Goal: Information Seeking & Learning: Learn about a topic

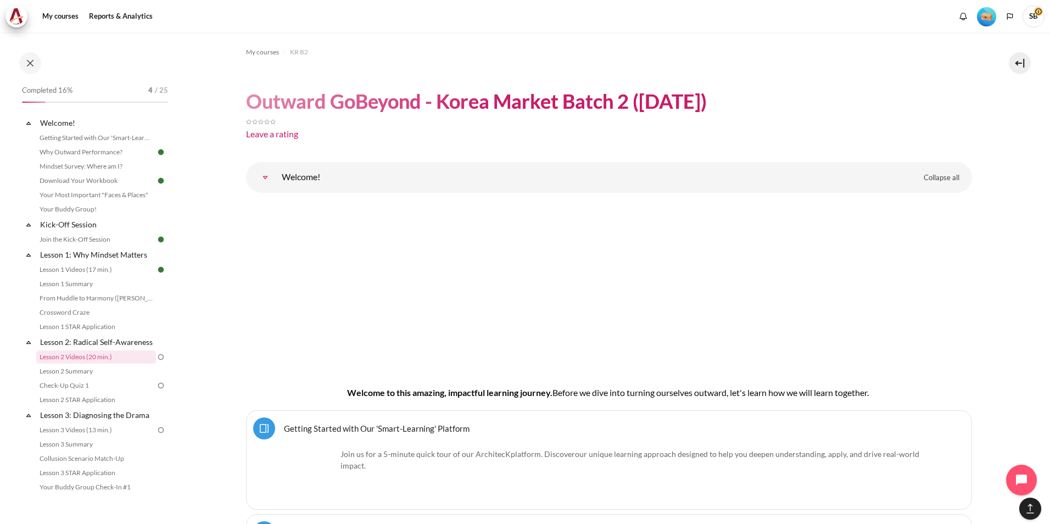
scroll to position [2764, 0]
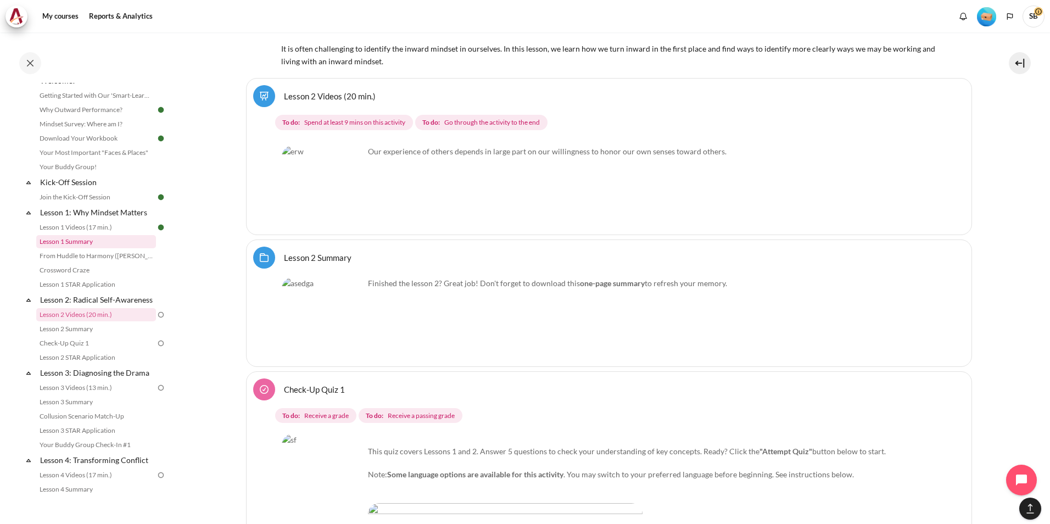
click at [86, 243] on link "Lesson 1 Summary" at bounding box center [96, 241] width 120 height 13
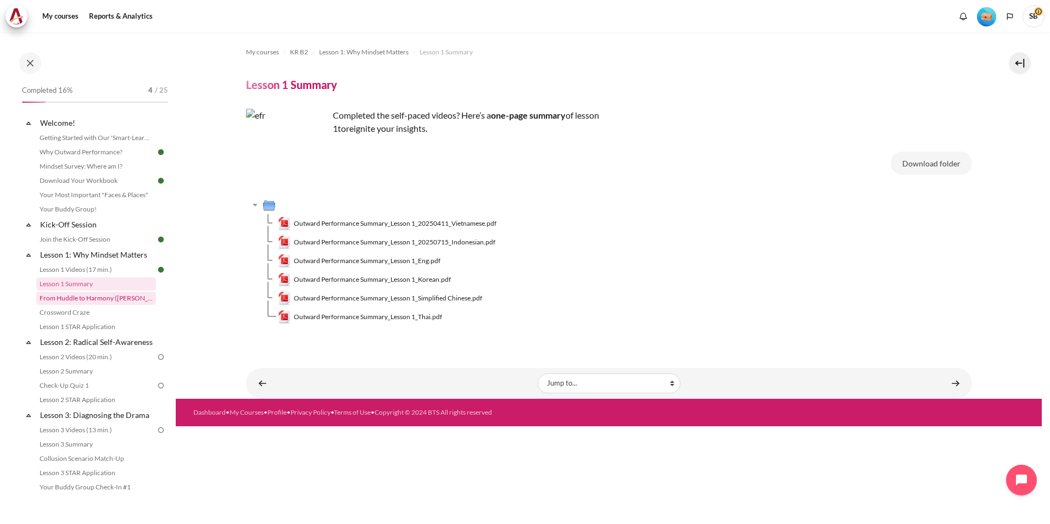
click at [93, 298] on link "From Huddle to Harmony ([PERSON_NAME]'s Story)" at bounding box center [96, 298] width 120 height 13
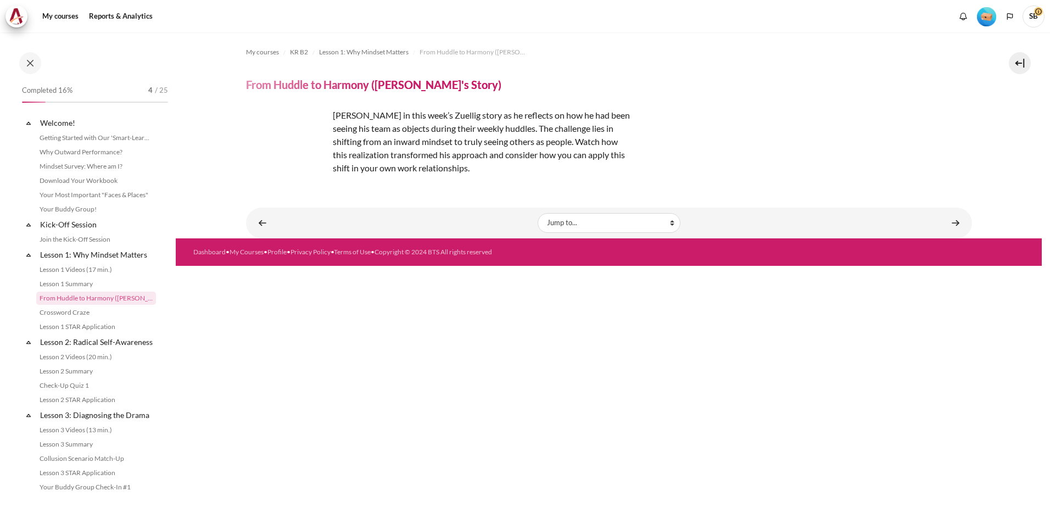
scroll to position [10, 0]
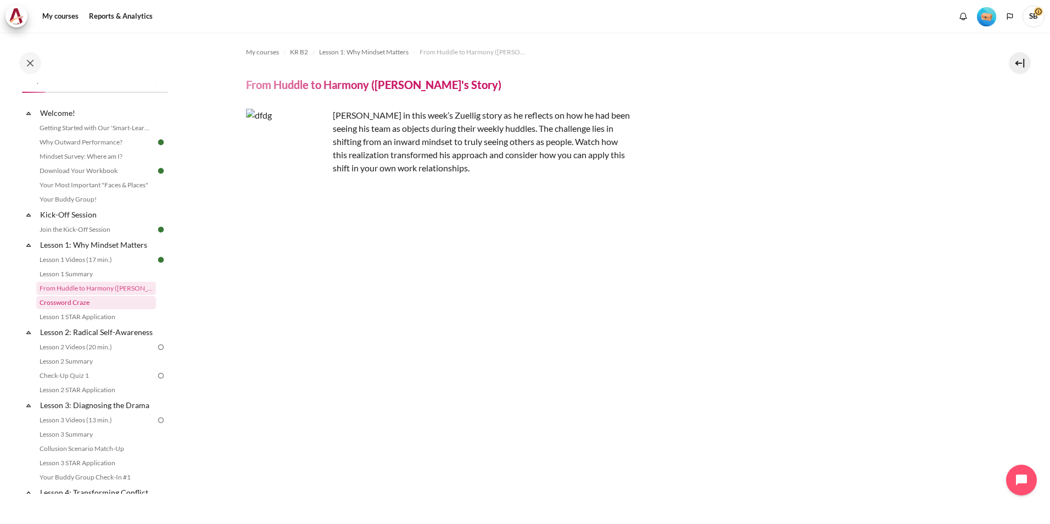
click at [86, 305] on link "Crossword Craze" at bounding box center [96, 302] width 120 height 13
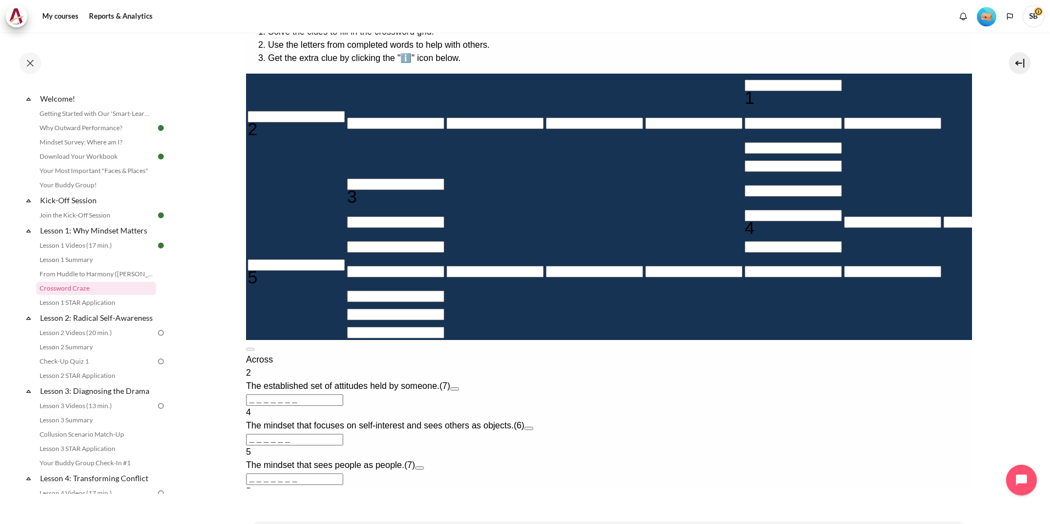
scroll to position [220, 0]
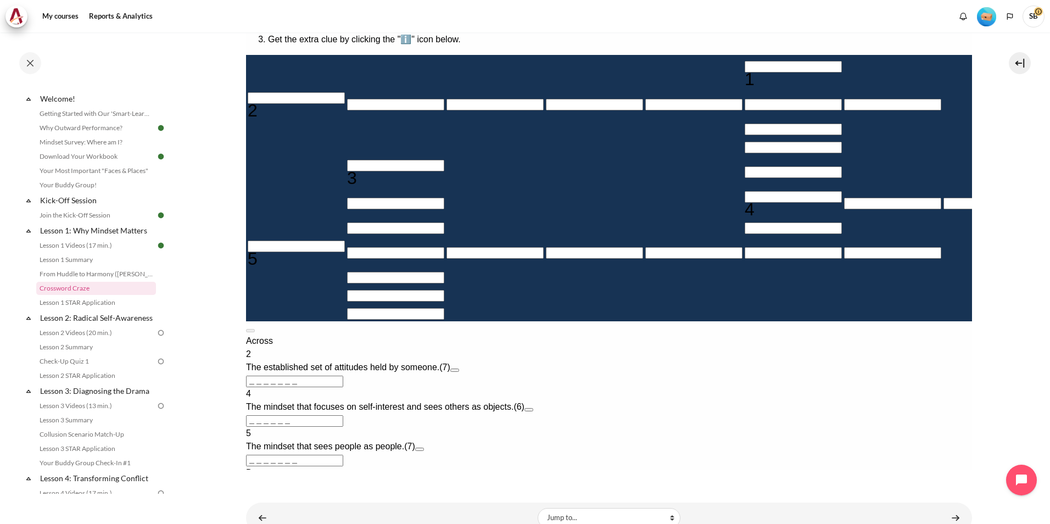
click at [185, 315] on section "My courses KR B2 Lesson 1: Why Mindset Matters Crossword Craze Crossword Craze" at bounding box center [609, 173] width 866 height 720
click at [102, 339] on link "Lesson 2 Videos (20 min.)" at bounding box center [96, 332] width 120 height 13
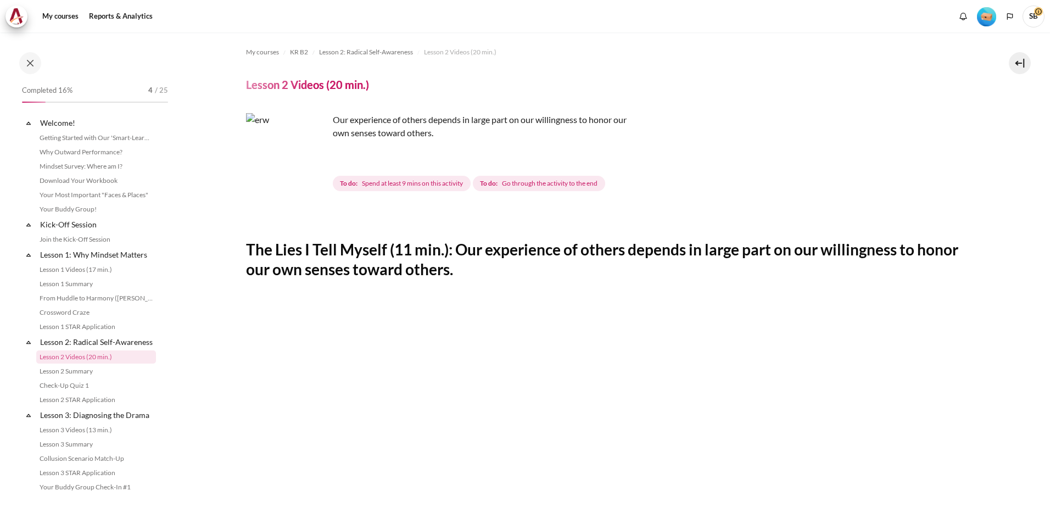
scroll to position [80, 0]
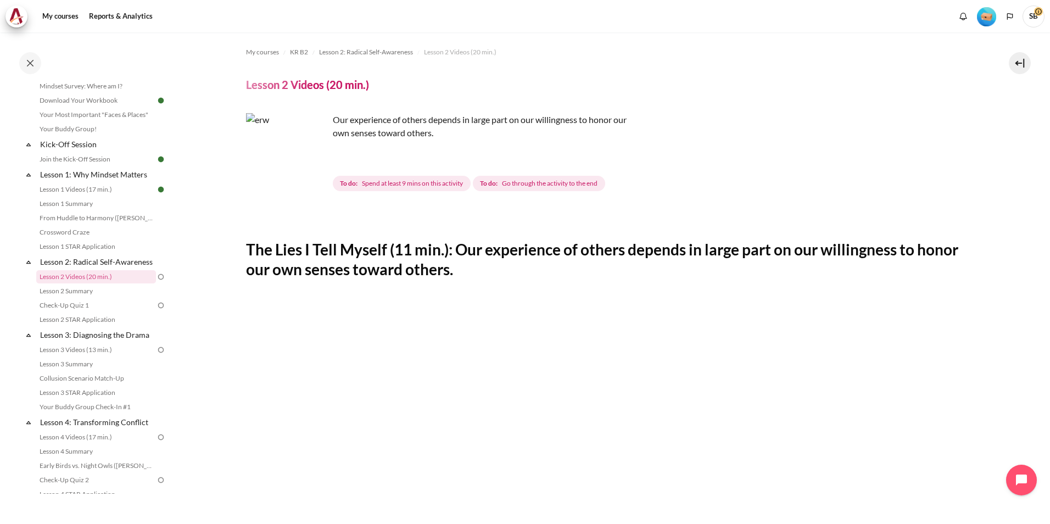
click at [315, 174] on img "Content" at bounding box center [287, 154] width 82 height 82
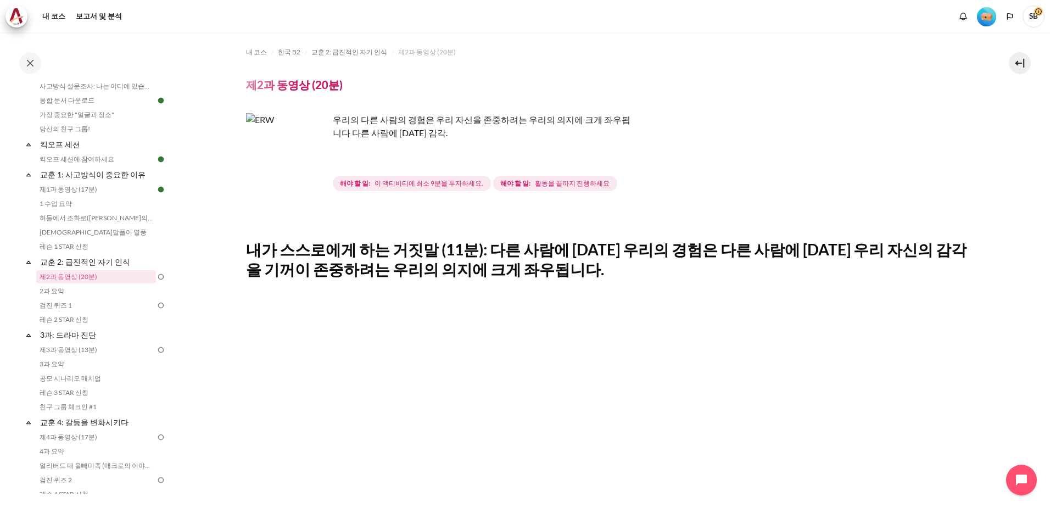
click at [408, 242] on h2 "내가 스스로에게 하는 거짓말 (11분): 다른 사람에 대한 우리의 경험은 다른 사람에 대한 우리 자신의 감각을 기꺼이 존중하려는 우리의 의지에…" at bounding box center [609, 259] width 726 height 40
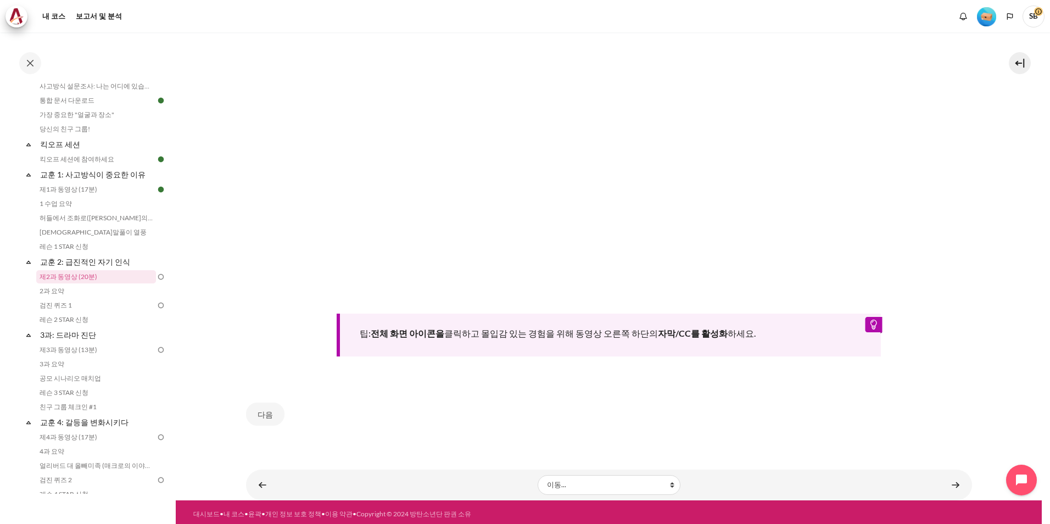
scroll to position [421, 0]
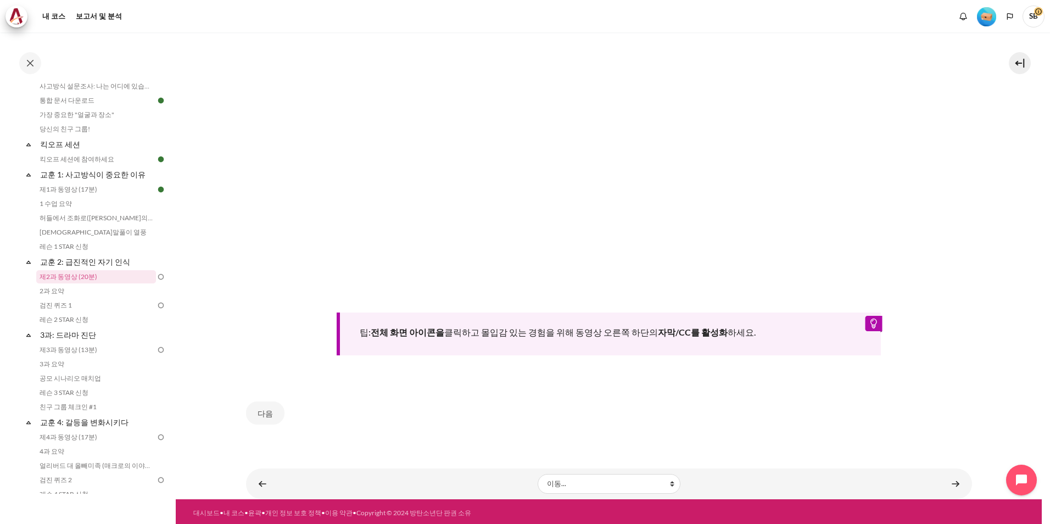
click at [543, 327] on font "팁: 전체 화면 아이콘을 클릭하고 몰입감 있는 경험을 위해 동영상 오른쪽 하단의 자막/CC를 활성화 하세요." at bounding box center [558, 332] width 396 height 10
click at [948, 478] on link "콘텐츠" at bounding box center [955, 483] width 22 height 21
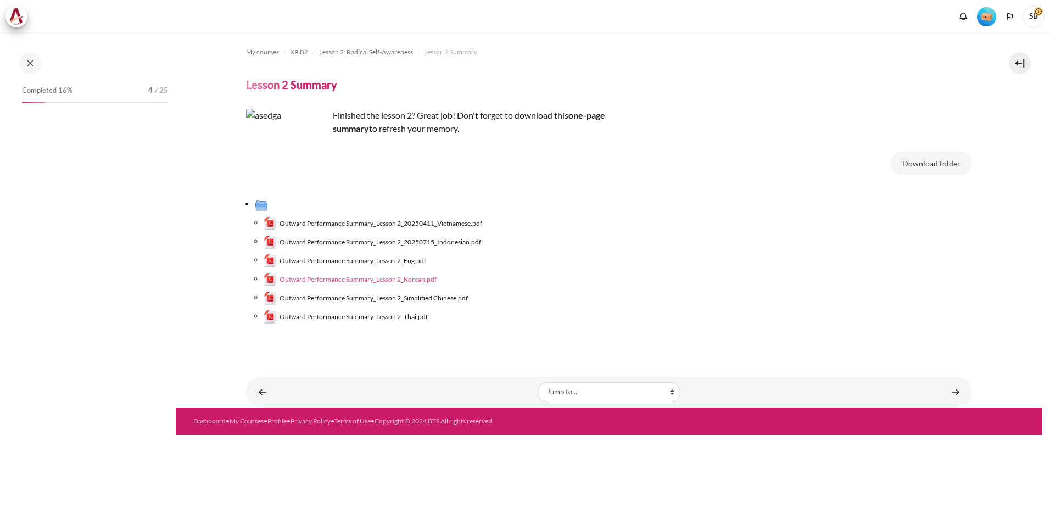
click at [394, 278] on span "Outward Performance Summary_Lesson 2_Korean.pdf" at bounding box center [357, 280] width 157 height 10
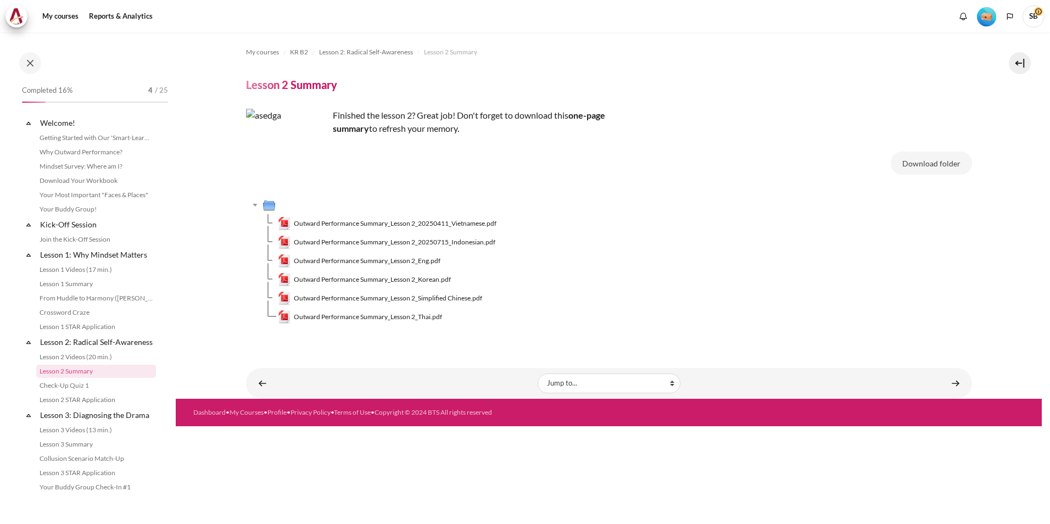
scroll to position [94, 0]
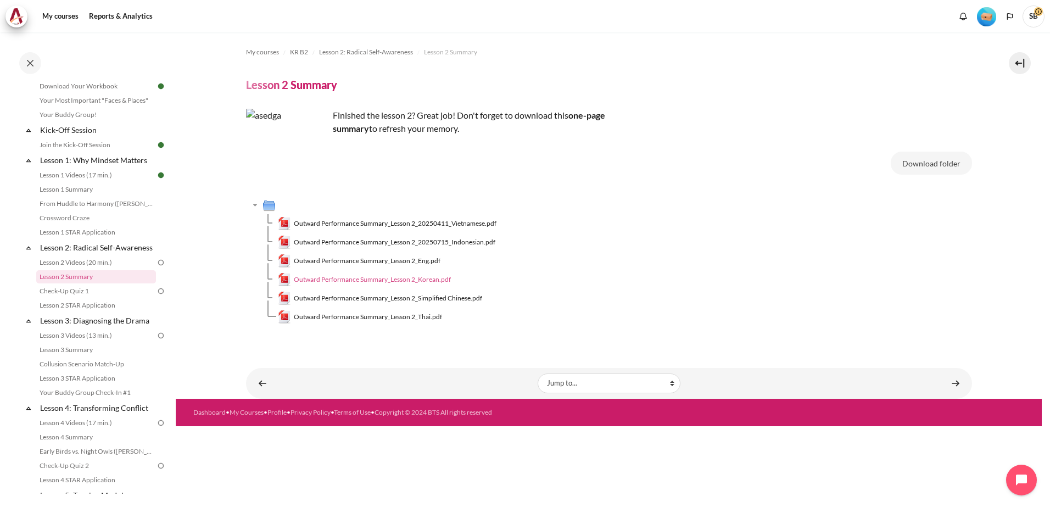
click at [377, 279] on span "Outward Performance Summary_Lesson 2_Korean.pdf" at bounding box center [372, 280] width 157 height 10
click at [80, 298] on link "Check-Up Quiz 1" at bounding box center [96, 290] width 120 height 13
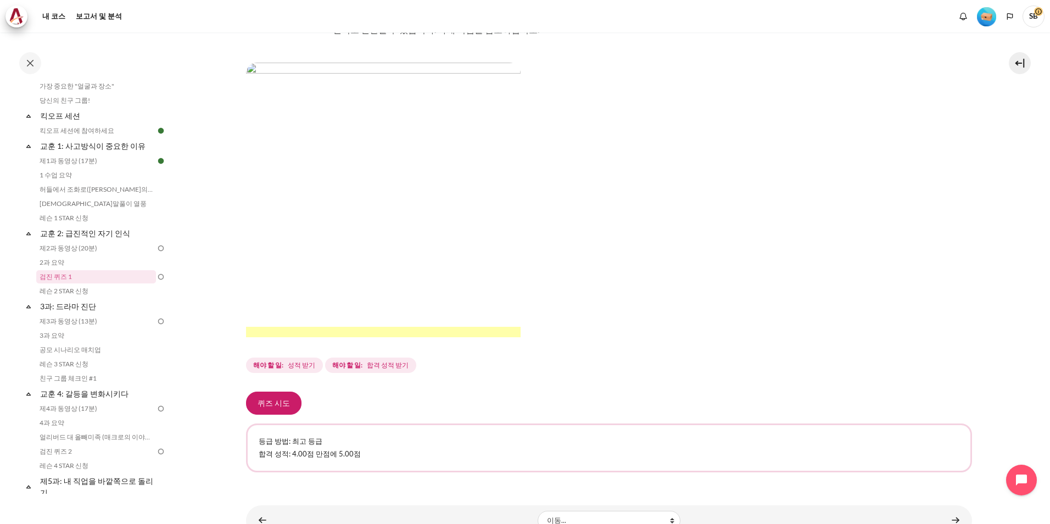
scroll to position [191, 0]
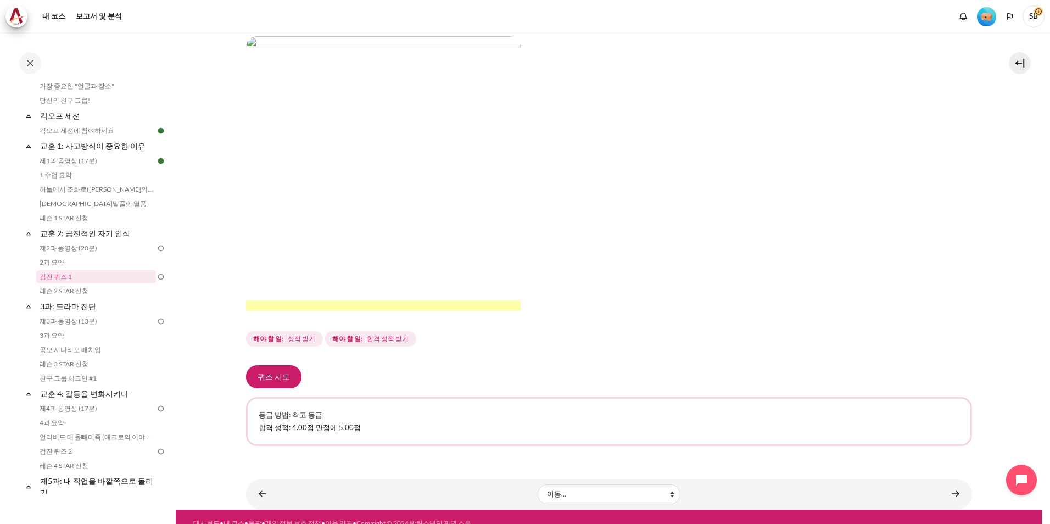
click at [490, 410] on p "등급 방법: 최고 등급" at bounding box center [609, 415] width 701 height 11
click at [409, 365] on div "퀴즈 시도" at bounding box center [609, 376] width 726 height 23
click at [76, 292] on link "레슨 2 STAR 신청" at bounding box center [96, 290] width 120 height 13
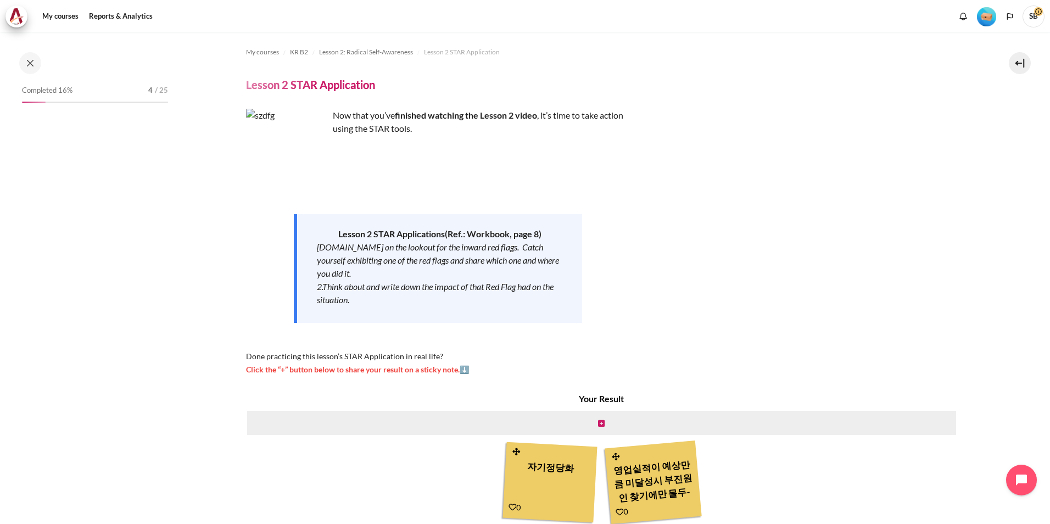
scroll to position [123, 0]
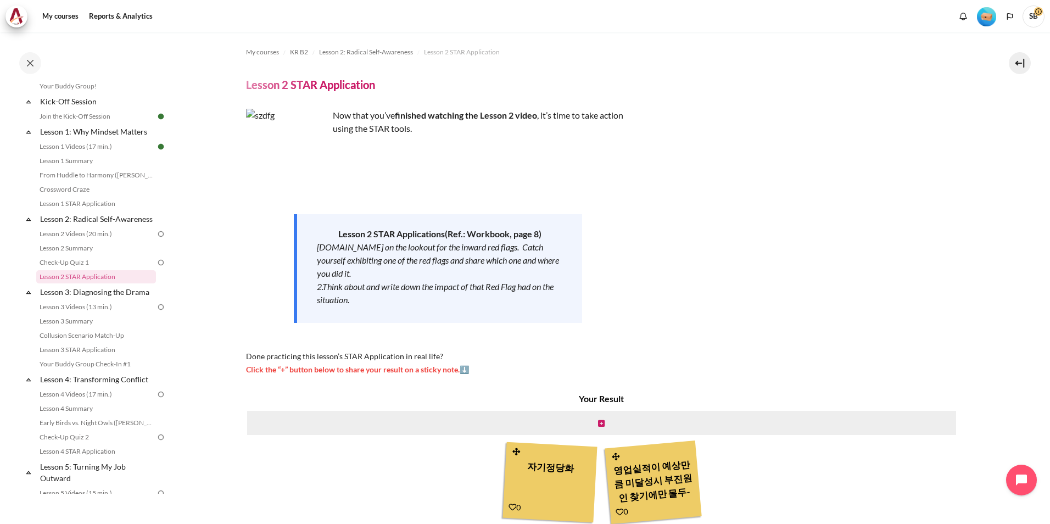
click at [156, 239] on img at bounding box center [161, 234] width 10 height 10
click at [305, 167] on img "Content" at bounding box center [287, 150] width 82 height 82
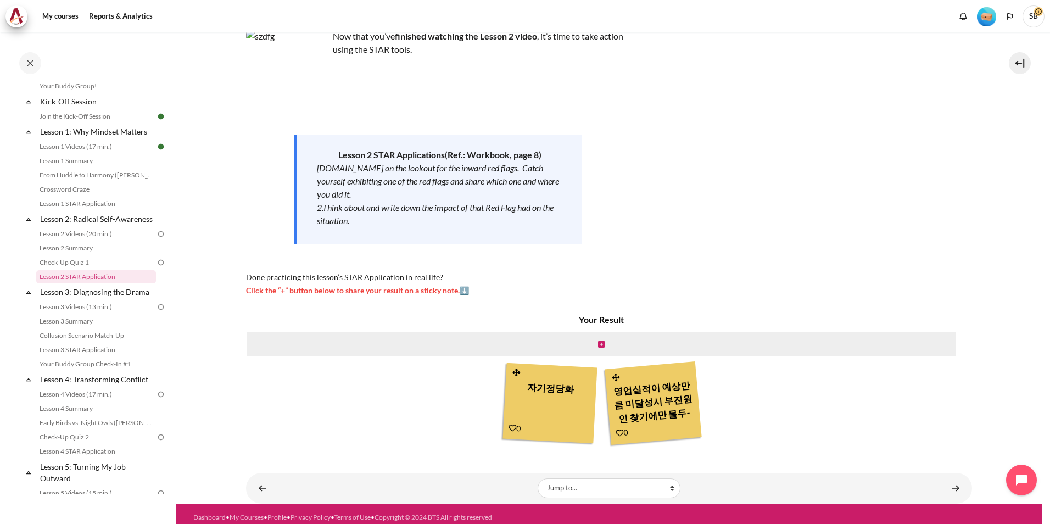
scroll to position [86, 0]
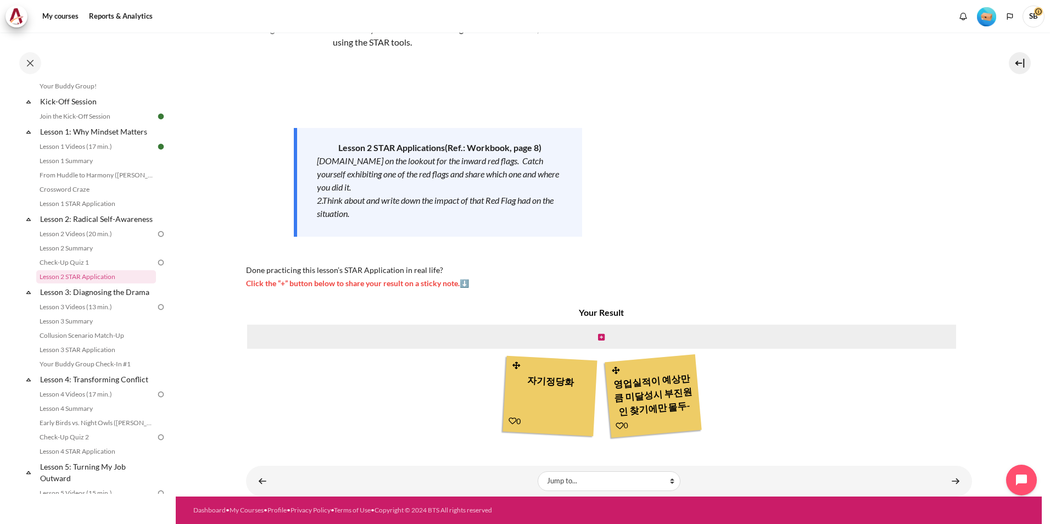
click at [156, 239] on img at bounding box center [161, 234] width 10 height 10
click at [96, 241] on link "Lesson 2 Videos (20 min.)" at bounding box center [96, 233] width 120 height 13
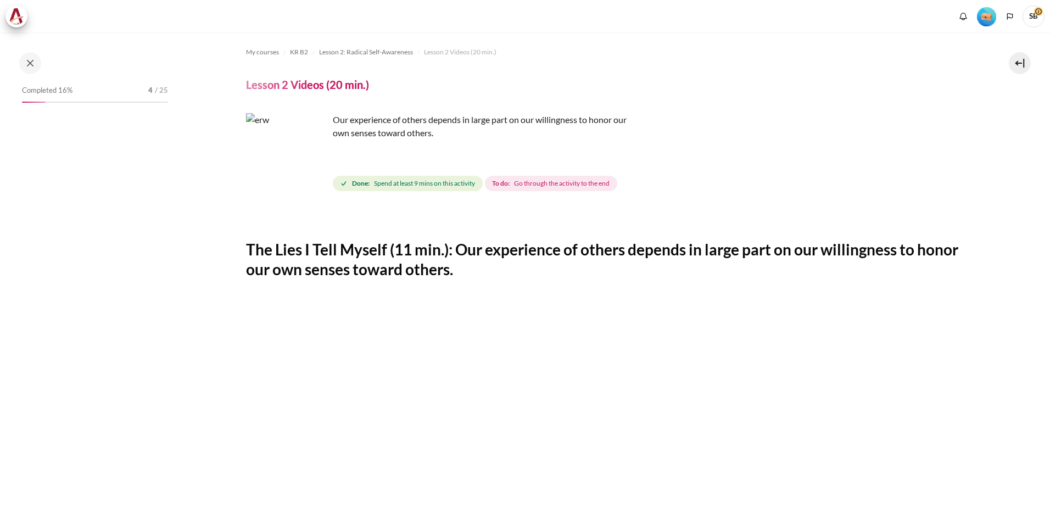
click at [527, 185] on span "Go through the activity to the end" at bounding box center [562, 183] width 96 height 10
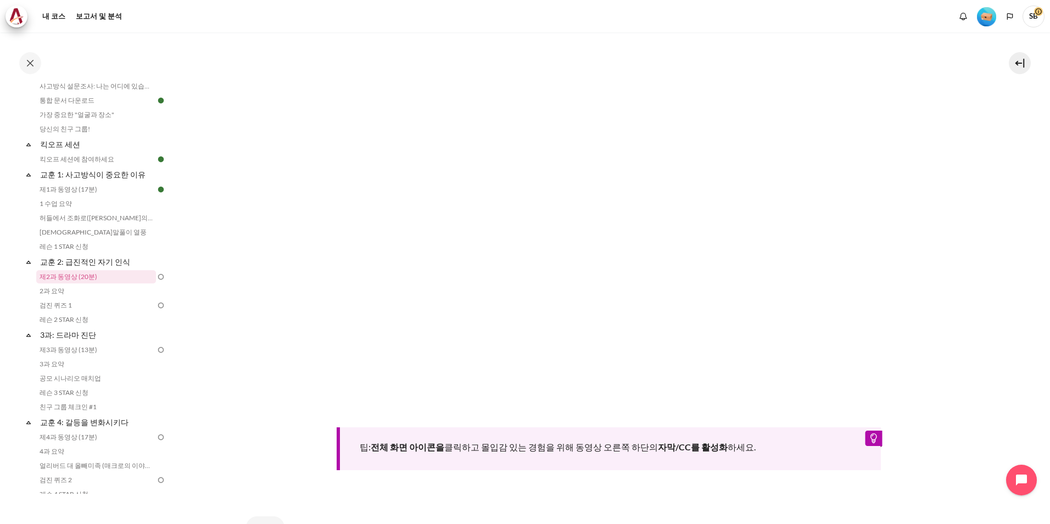
scroll to position [256, 0]
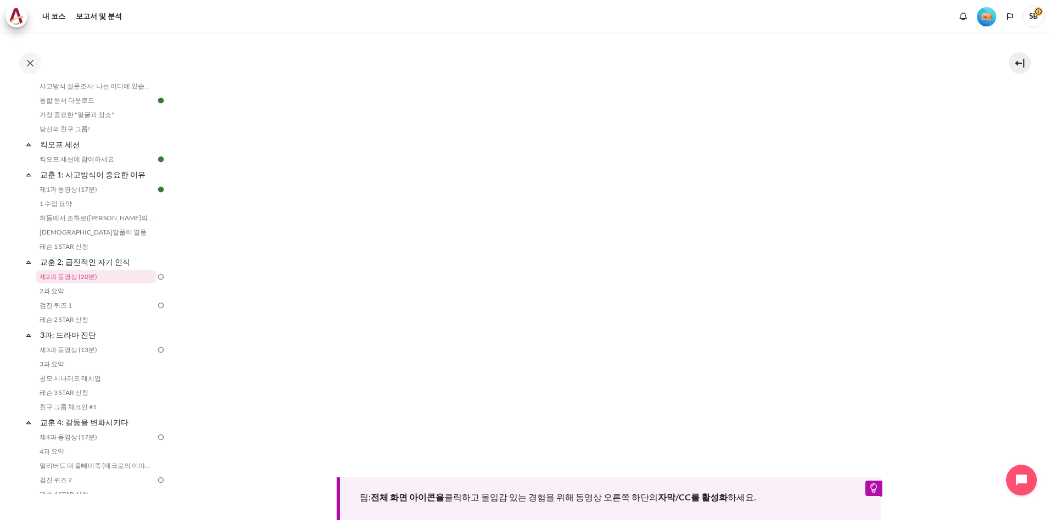
click at [156, 278] on img at bounding box center [161, 277] width 10 height 10
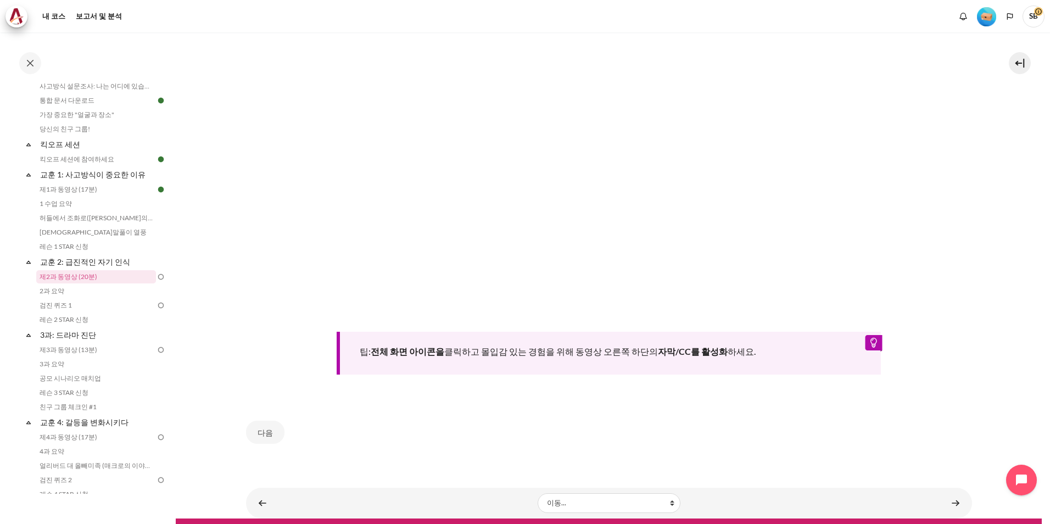
scroll to position [421, 0]
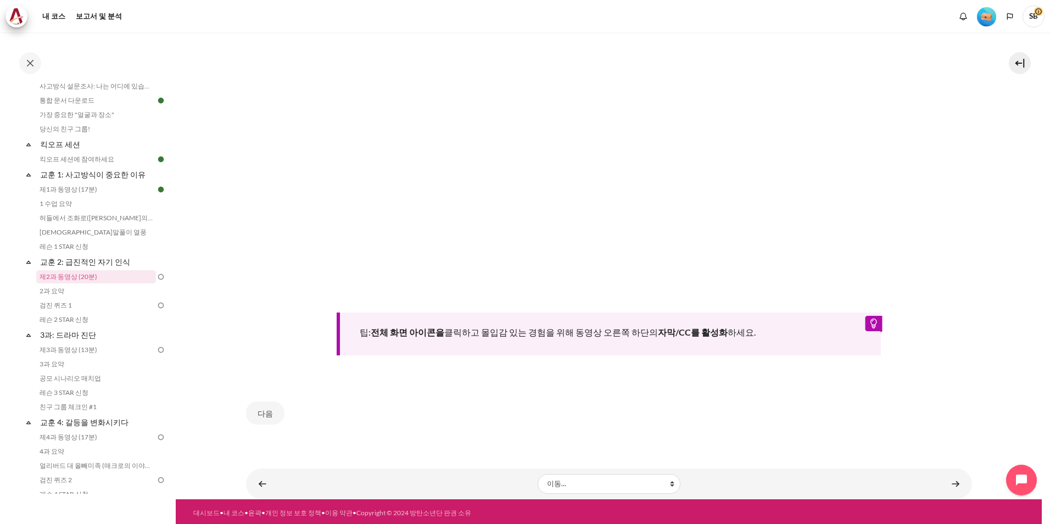
click at [810, 331] on div "팁: 전체 화면 아이콘을 클릭하고 몰입감 있는 경험을 위해 동영상 오른쪽 하단의 자막/CC를 활성화 하세요." at bounding box center [609, 333] width 545 height 43
click at [953, 479] on link "콘텐츠" at bounding box center [955, 483] width 22 height 21
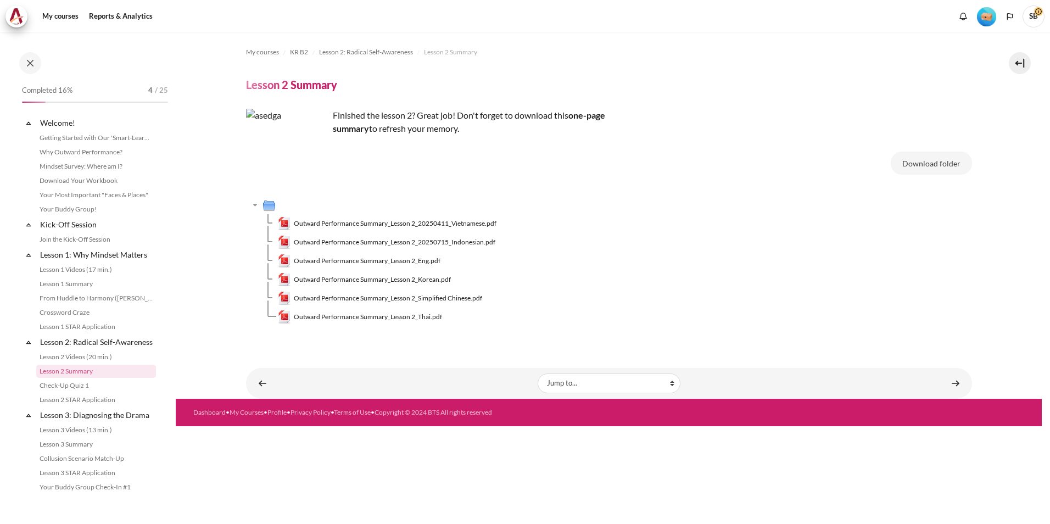
scroll to position [94, 0]
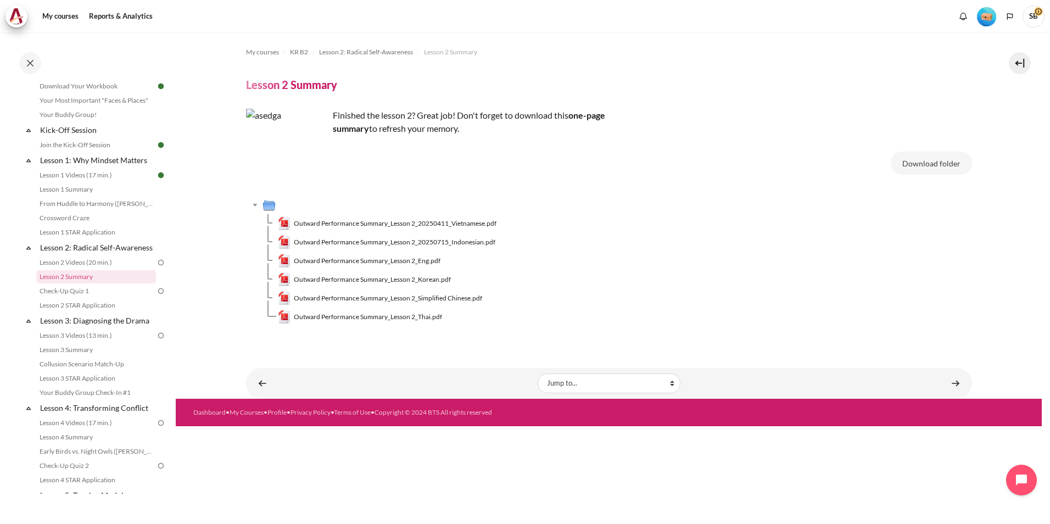
click at [156, 267] on img at bounding box center [161, 263] width 10 height 10
click at [156, 296] on img at bounding box center [161, 291] width 10 height 10
click at [148, 328] on link "Lesson 3: Diagnosing the Drama" at bounding box center [97, 320] width 118 height 15
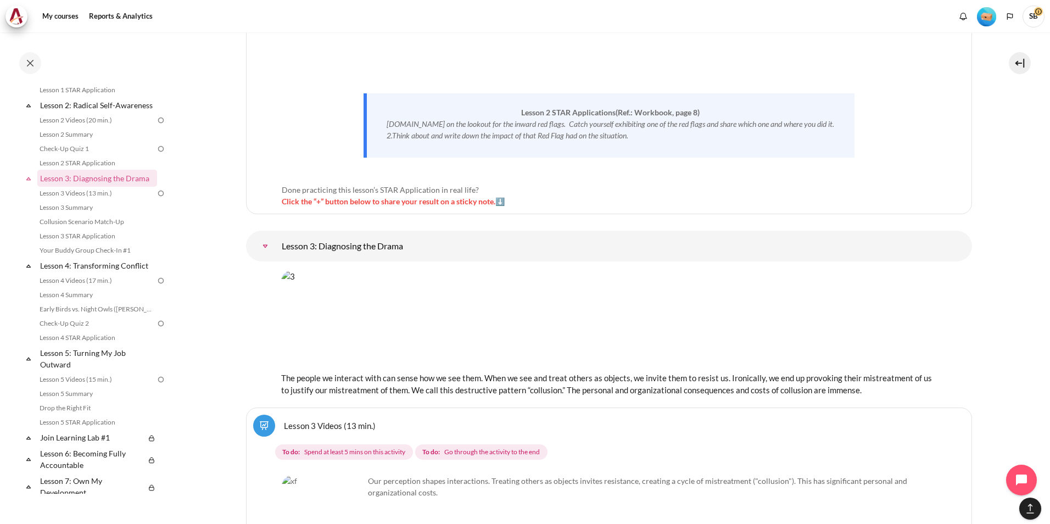
scroll to position [3527, 0]
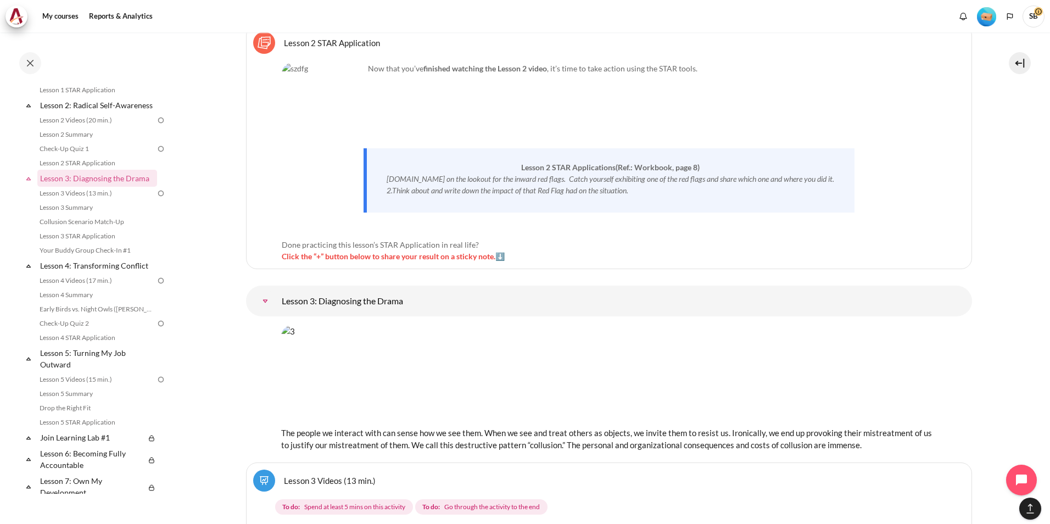
click at [156, 198] on img at bounding box center [161, 193] width 10 height 10
click at [156, 286] on img at bounding box center [161, 281] width 10 height 10
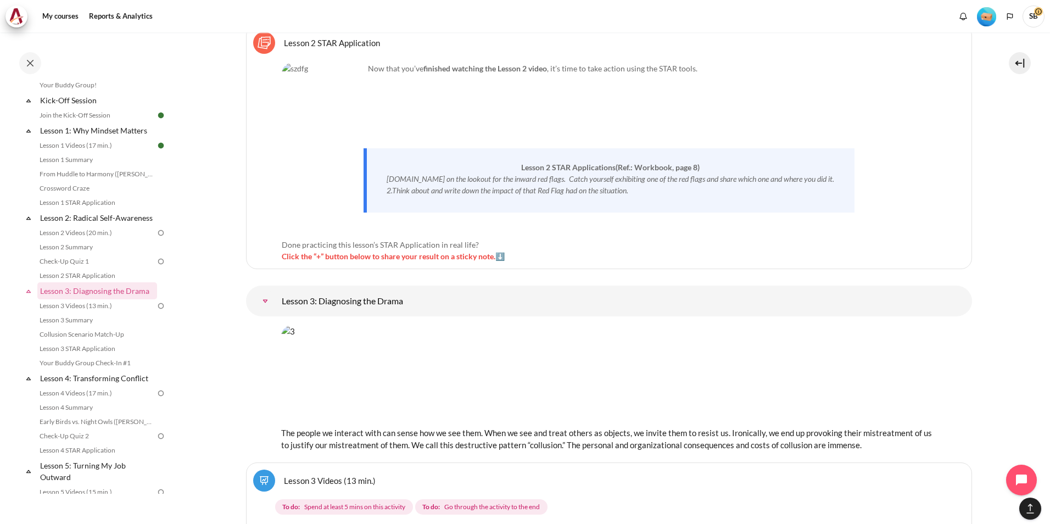
scroll to position [72, 0]
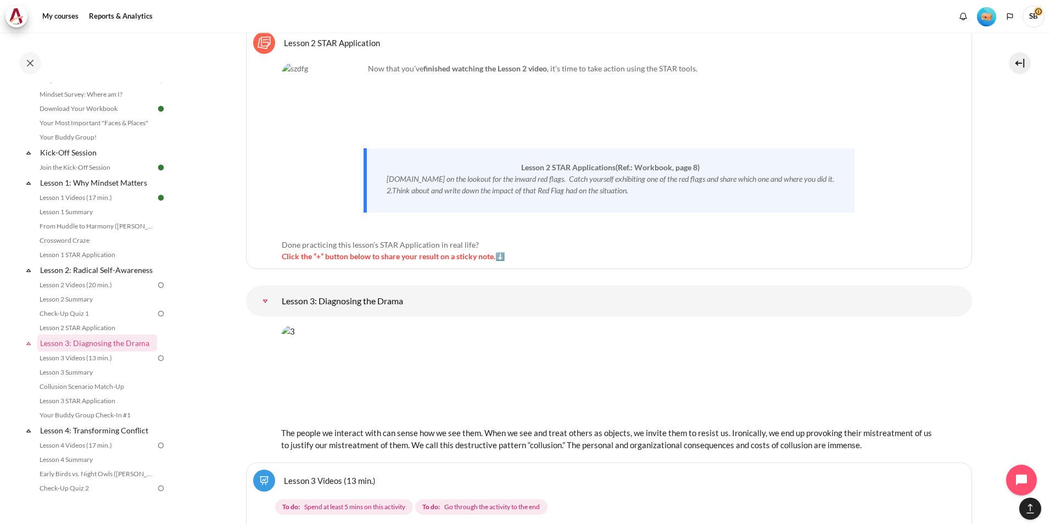
click at [156, 290] on img at bounding box center [161, 285] width 10 height 10
click at [107, 292] on link "Lesson 2 Videos (20 min.)" at bounding box center [96, 284] width 120 height 13
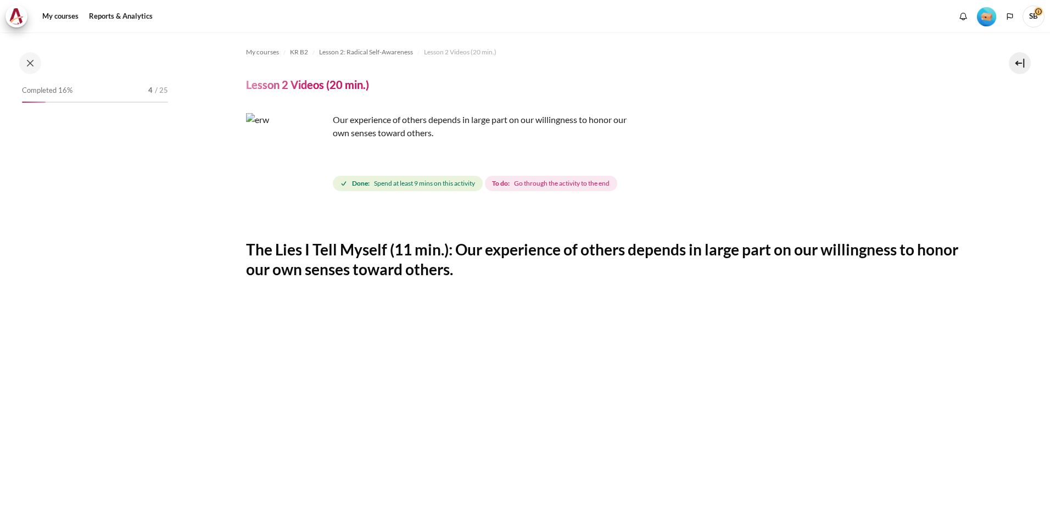
scroll to position [80, 0]
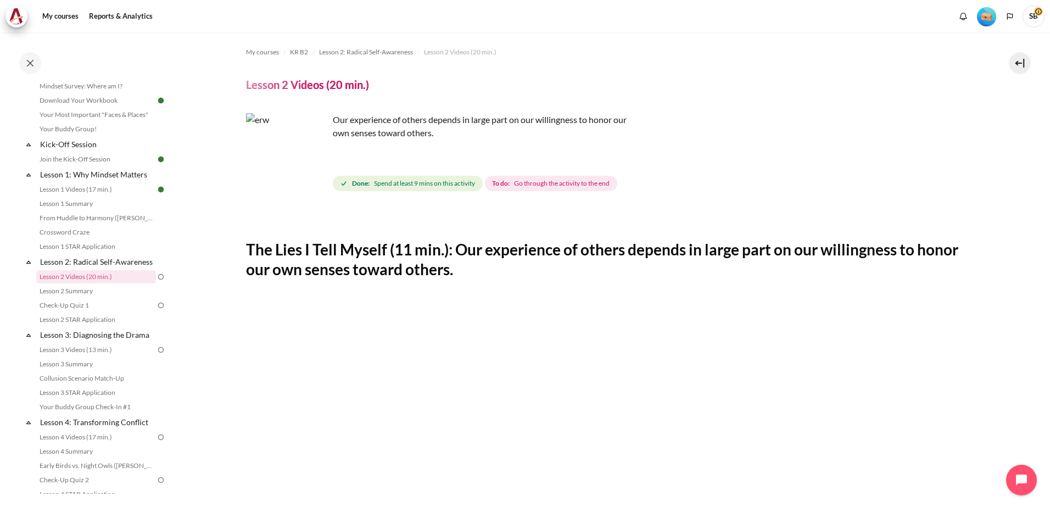
click at [529, 183] on span "Go through the activity to the end" at bounding box center [562, 183] width 96 height 10
click at [472, 186] on span "Spend at least 9 mins on this activity" at bounding box center [424, 183] width 101 height 10
click at [544, 183] on span "Go through the activity to the end" at bounding box center [562, 183] width 96 height 10
click at [1015, 66] on button at bounding box center [1020, 63] width 22 height 22
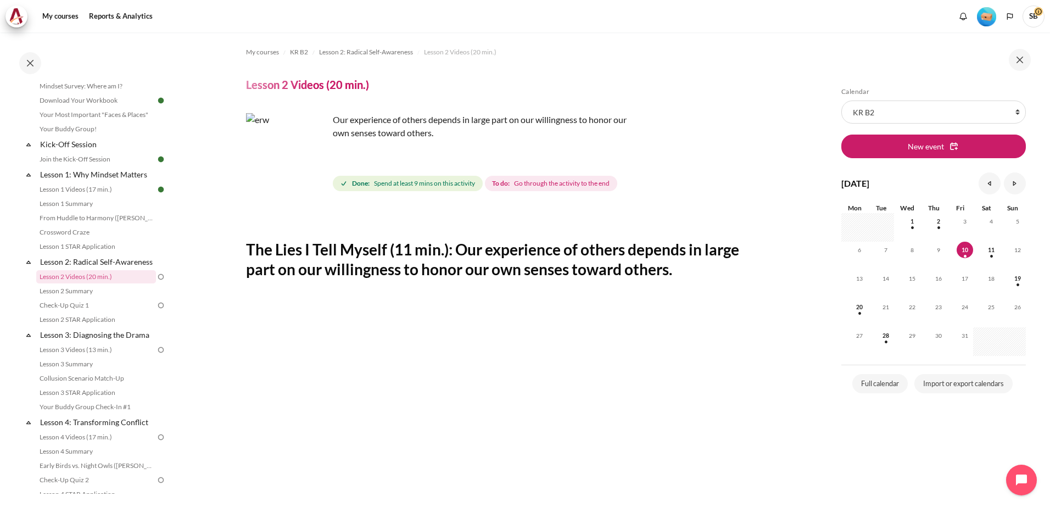
click at [780, 151] on section "My courses KR B2 Lesson 2: Radical Self-Awareness Lesson 2 Videos (20 min.) Les…" at bounding box center [498, 420] width 644 height 776
click at [803, 151] on section "My courses KR B2 Lesson 2: Radical Self-Awareness Lesson 2 Videos (20 min.) Les…" at bounding box center [498, 420] width 644 height 776
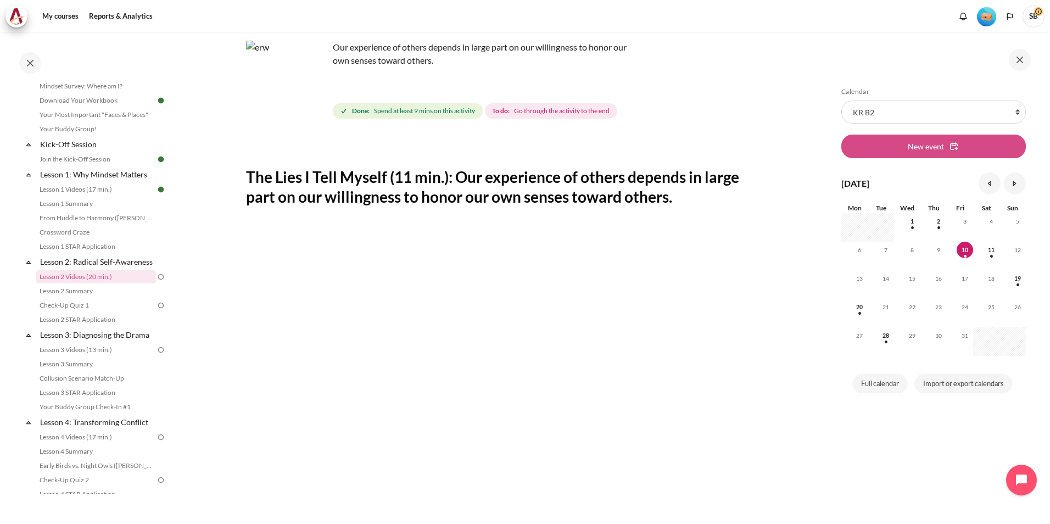
scroll to position [55, 0]
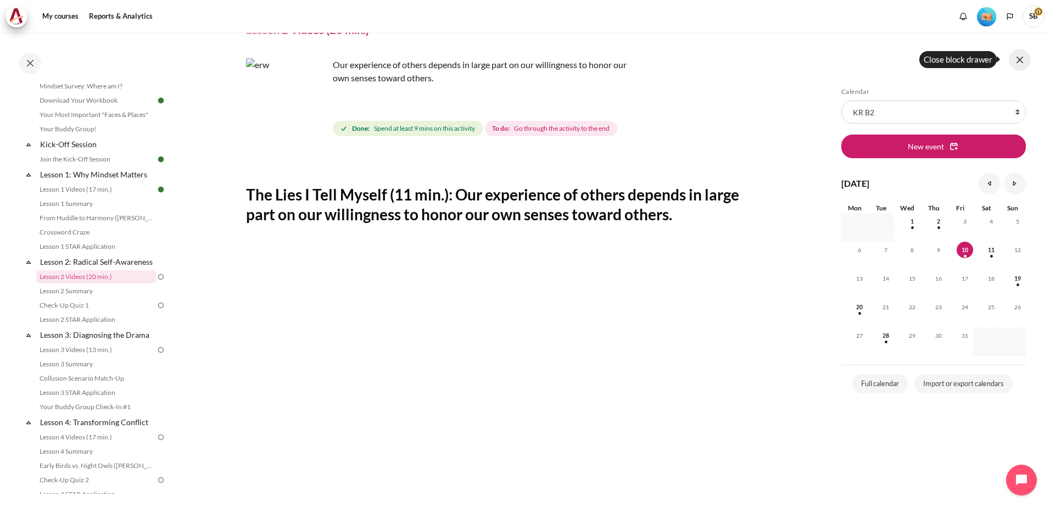
click at [1017, 63] on button at bounding box center [1020, 60] width 22 height 22
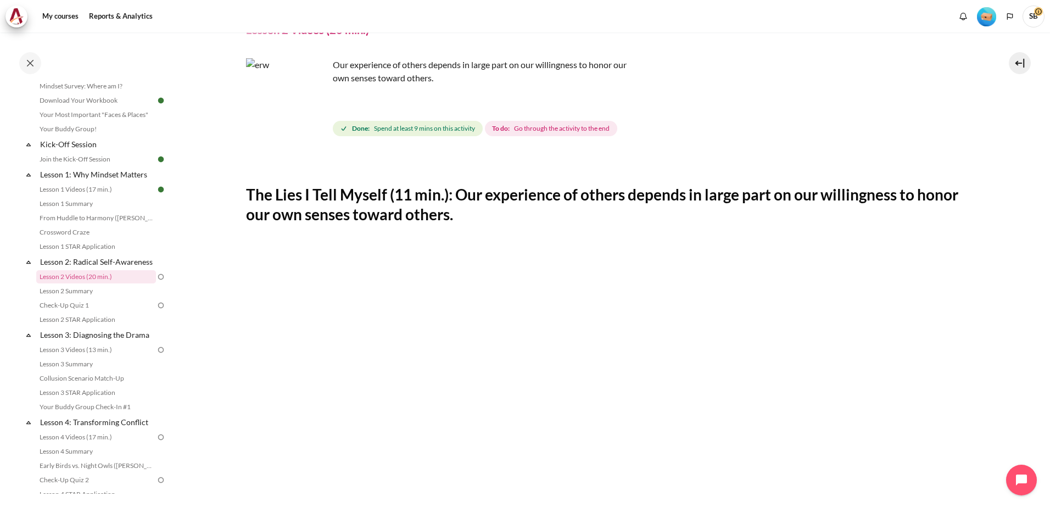
click at [538, 129] on span "Go through the activity to the end" at bounding box center [562, 129] width 96 height 10
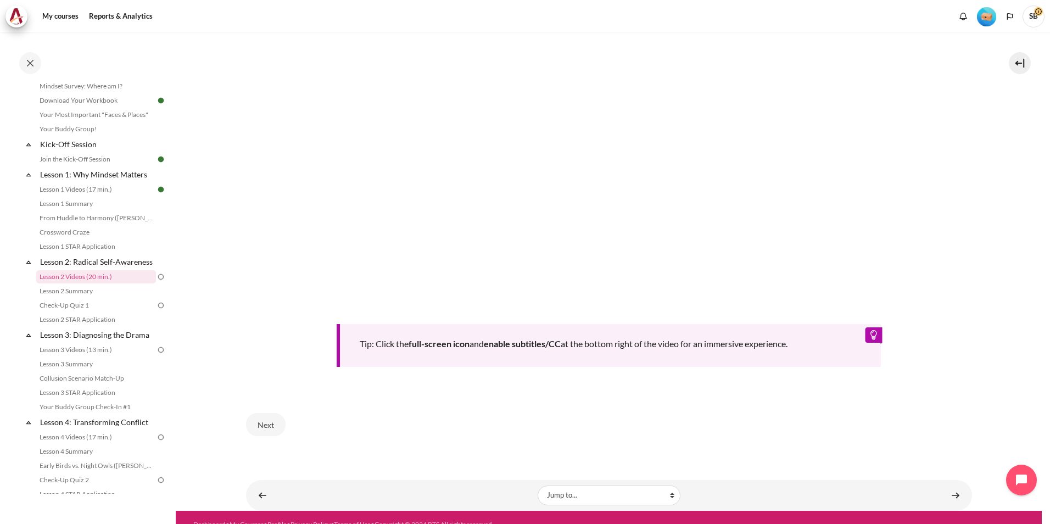
scroll to position [421, 0]
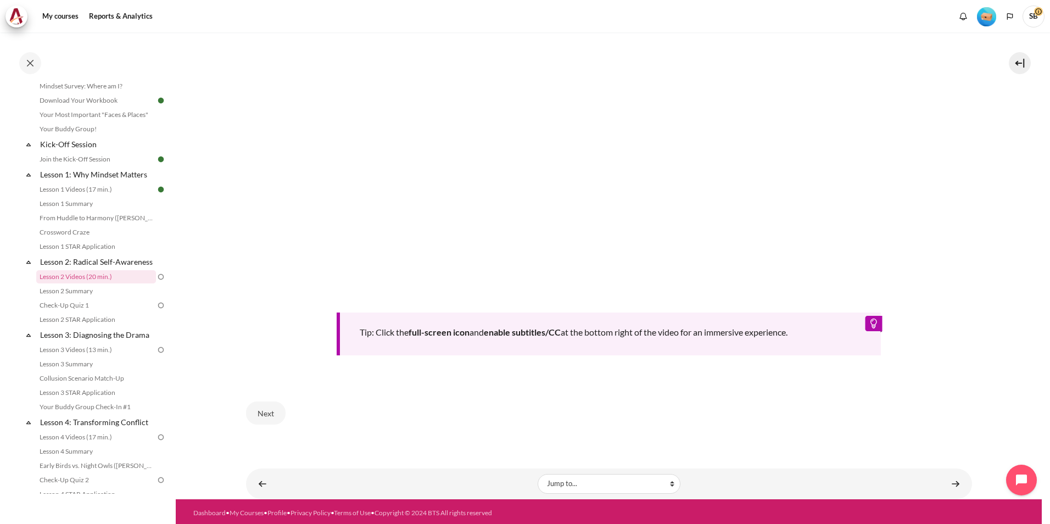
click at [792, 334] on div "Tip: Click the full-screen icon and enable subtitles/CC at the bottom right of …" at bounding box center [609, 333] width 545 height 43
click at [69, 298] on link "Lesson 2 Summary" at bounding box center [96, 290] width 120 height 13
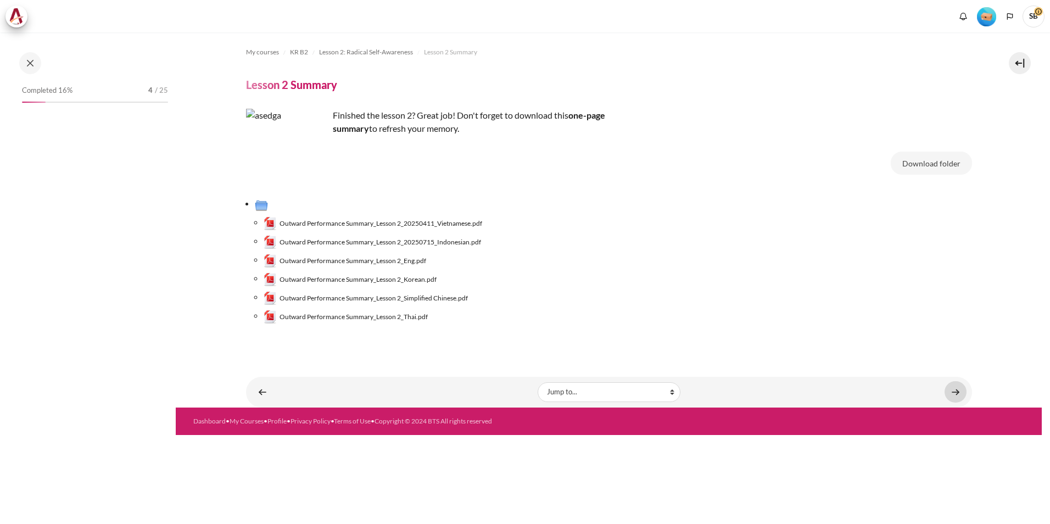
click at [960, 396] on link "Content" at bounding box center [955, 391] width 22 height 21
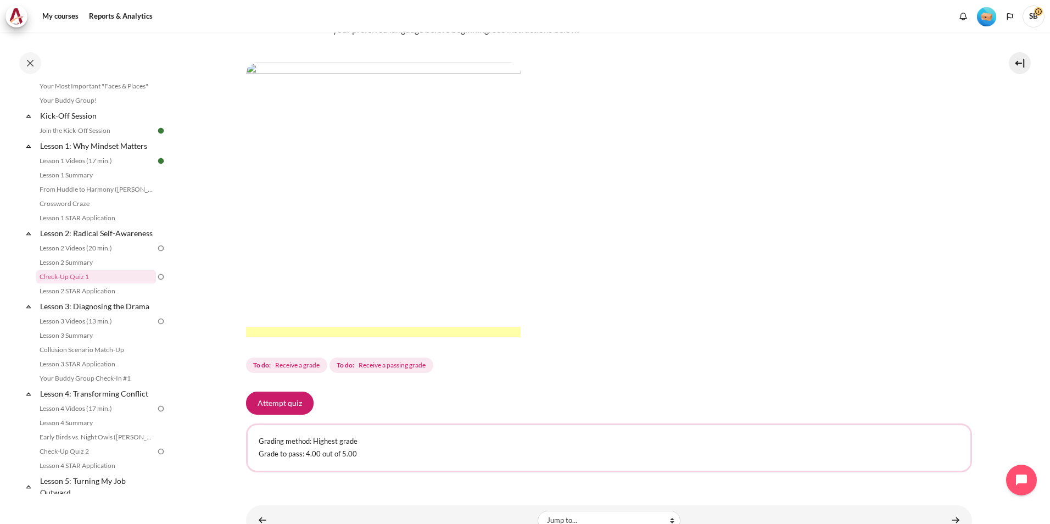
scroll to position [204, 0]
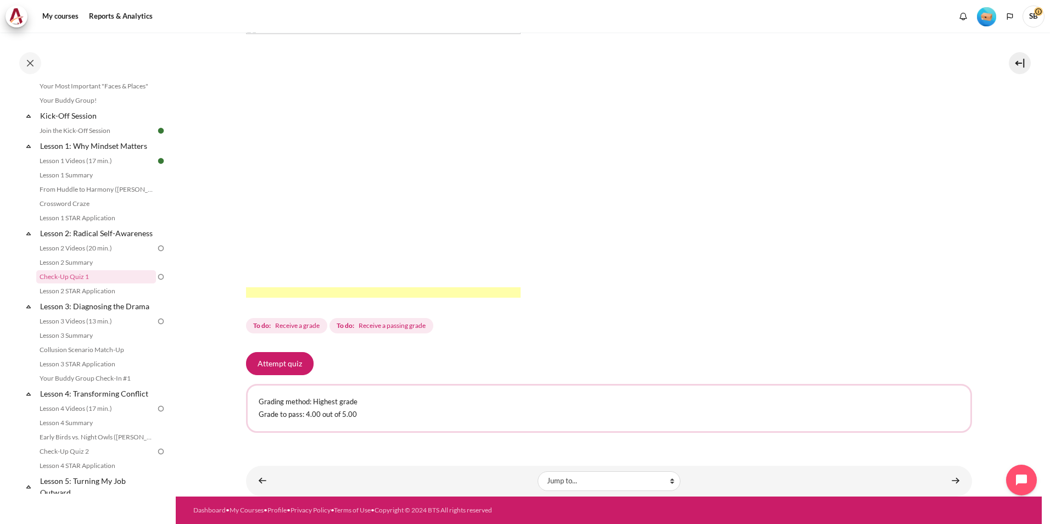
click at [898, 364] on div "Attempt quiz" at bounding box center [609, 363] width 726 height 23
click at [996, 400] on section "My courses KR B2 Lesson 2: Radical Self-Awareness Check-Up Quiz 1 Check-Up Quiz…" at bounding box center [609, 162] width 866 height 668
click at [951, 479] on link "Content" at bounding box center [955, 480] width 22 height 21
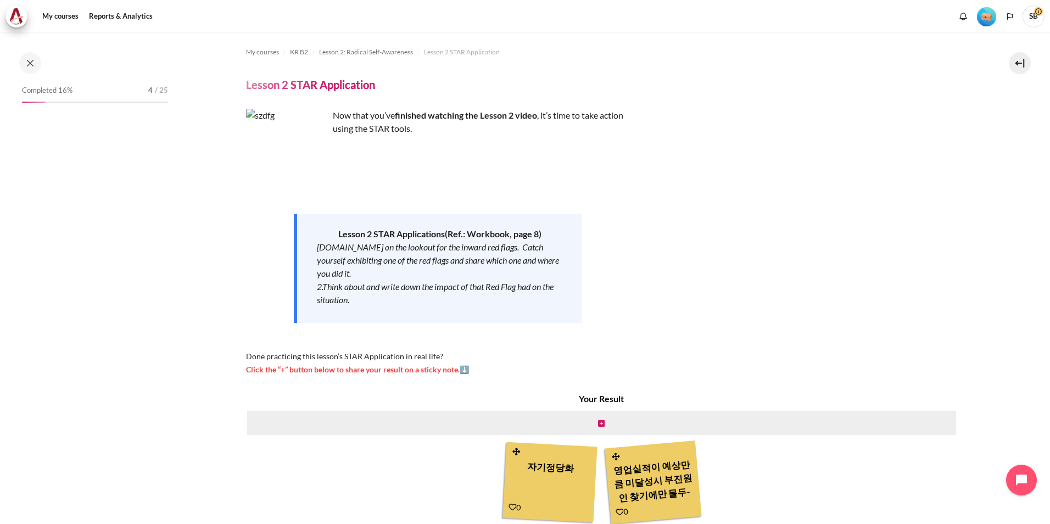
scroll to position [123, 0]
click at [997, 402] on section "My courses KR B2 Lesson 2: Radical Self-Awareness Lesson 2 STAR Application Les…" at bounding box center [609, 307] width 866 height 550
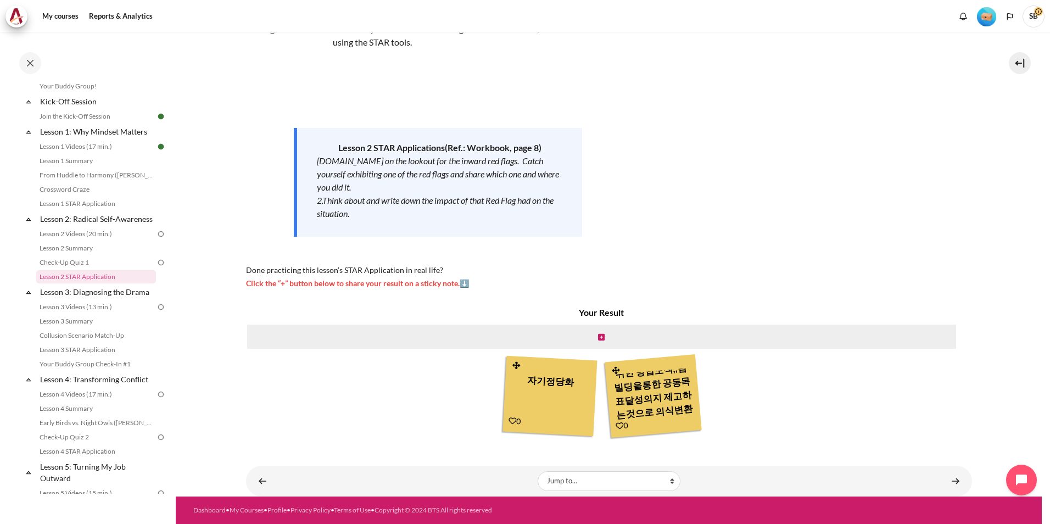
scroll to position [82, 0]
click at [772, 284] on div "Now that you’ve finished watching the Lesson 2 video , it’s time to take action…" at bounding box center [609, 156] width 726 height 267
click at [410, 391] on div "Your Result 자기정당화 0 0" at bounding box center [602, 372] width 712 height 133
click at [951, 395] on div "Your Result 자기정당화 0 0" at bounding box center [602, 372] width 712 height 133
click at [382, 435] on div "Your Result 자기정당화 0 0" at bounding box center [602, 372] width 712 height 133
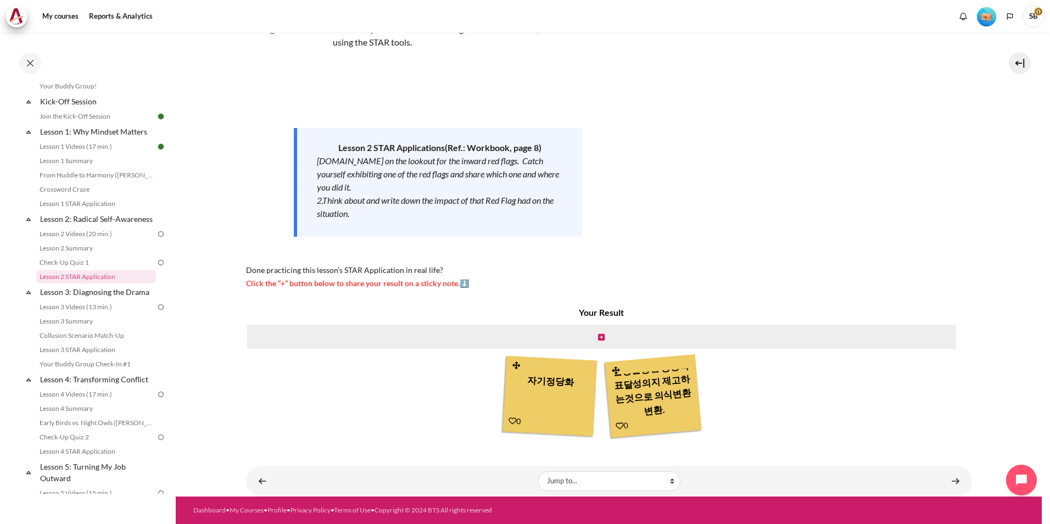
scroll to position [31, 0]
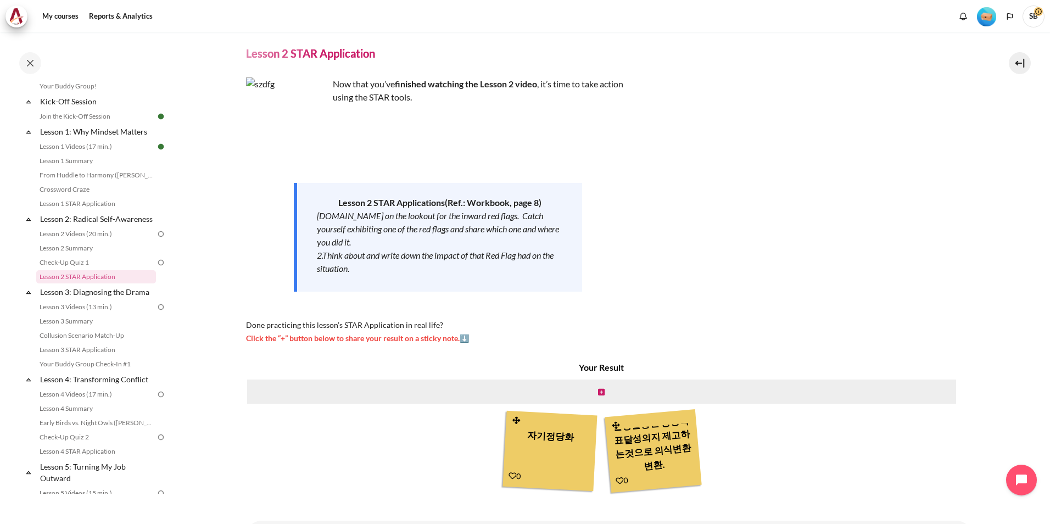
click at [156, 267] on img at bounding box center [161, 263] width 10 height 10
click at [156, 239] on img at bounding box center [161, 234] width 10 height 10
click at [156, 267] on img at bounding box center [161, 263] width 10 height 10
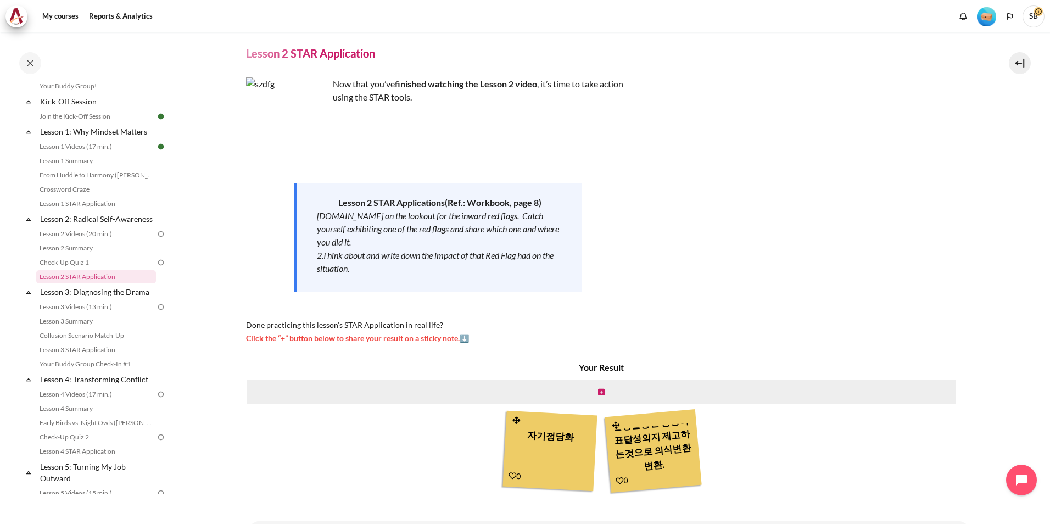
click at [156, 239] on img at bounding box center [161, 234] width 10 height 10
click at [156, 267] on img at bounding box center [161, 263] width 10 height 10
click at [89, 241] on link "Lesson 2 Videos (20 min.)" at bounding box center [96, 233] width 120 height 13
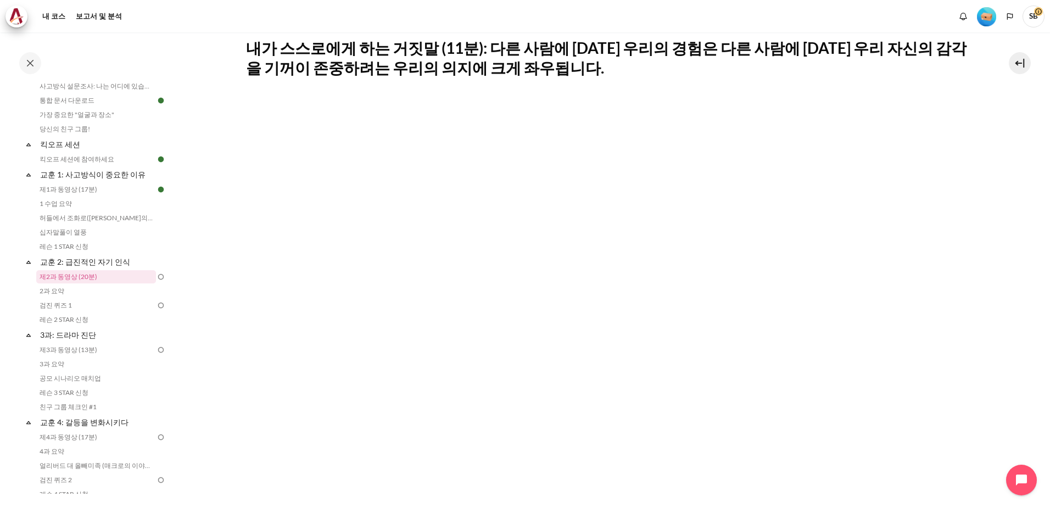
scroll to position [220, 0]
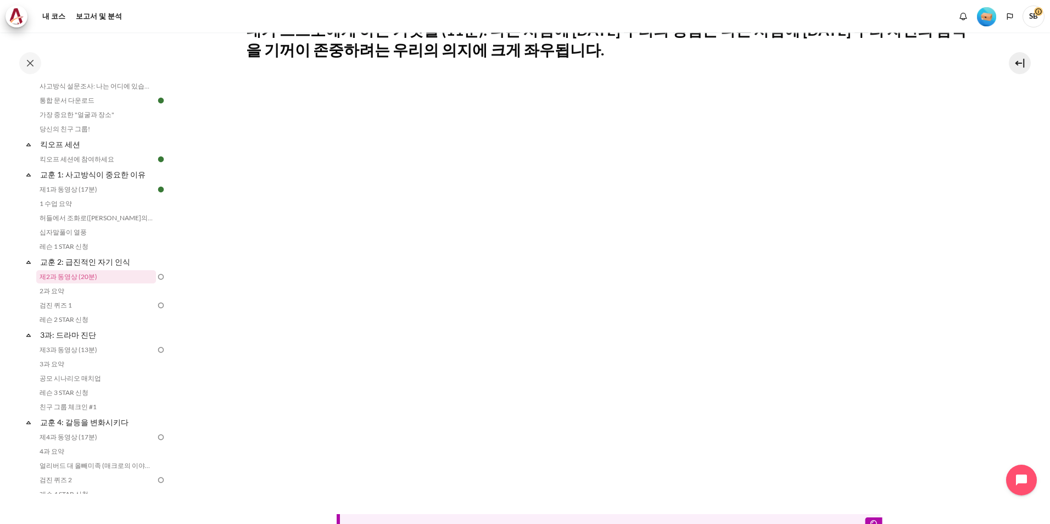
click at [156, 277] on img at bounding box center [161, 277] width 10 height 10
click at [156, 305] on img at bounding box center [161, 305] width 10 height 10
click at [156, 306] on img at bounding box center [161, 305] width 10 height 10
click at [75, 308] on link "검진 퀴즈 1" at bounding box center [96, 305] width 120 height 13
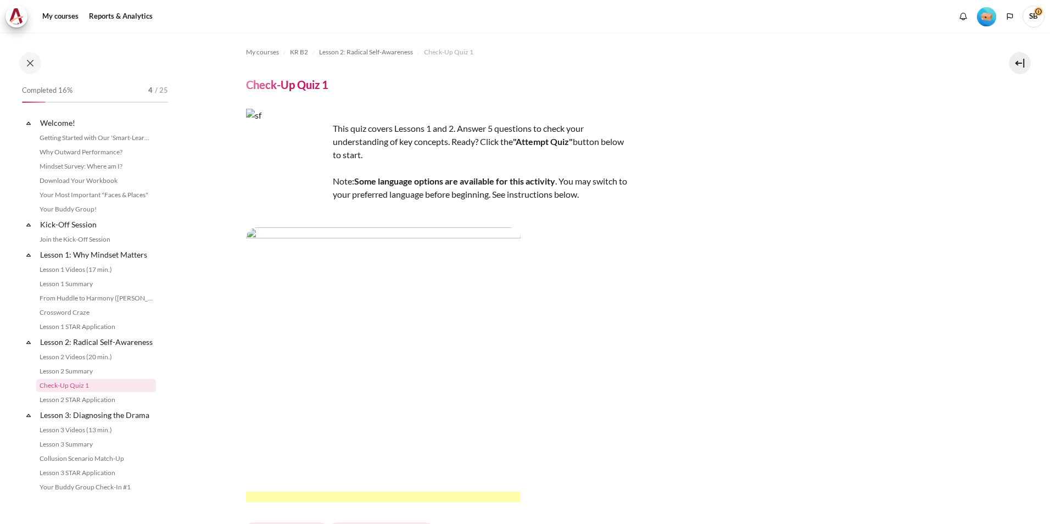
scroll to position [109, 0]
